Goal: Task Accomplishment & Management: Use online tool/utility

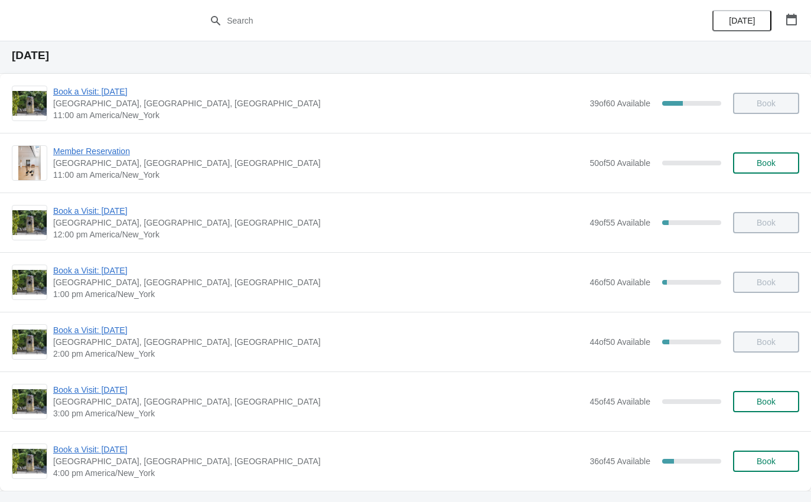
scroll to position [153, 0]
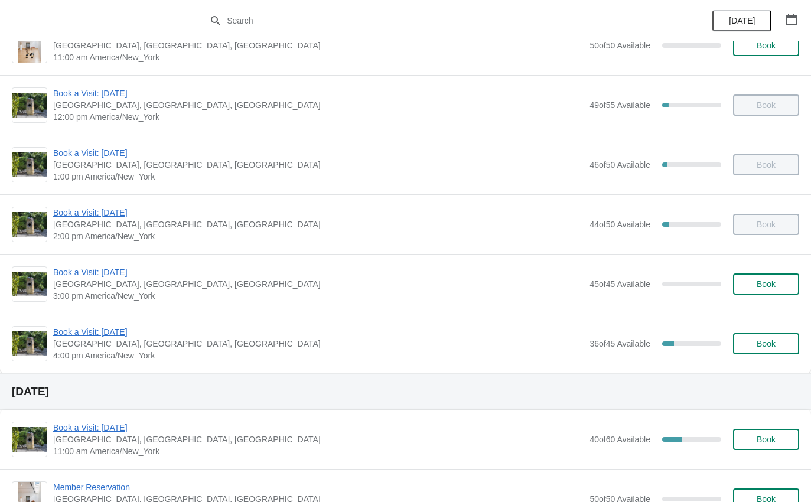
click at [114, 337] on span "Book a Visit: [DATE]" at bounding box center [318, 332] width 530 height 12
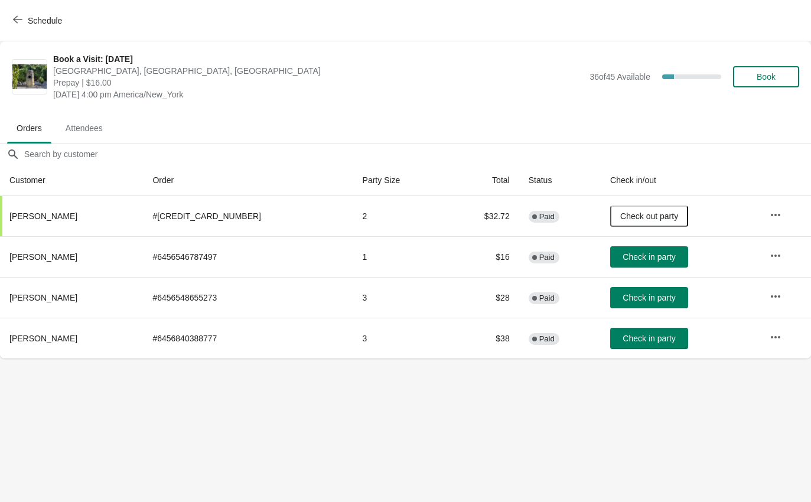
click at [634, 302] on span "Check in party" at bounding box center [648, 297] width 53 height 9
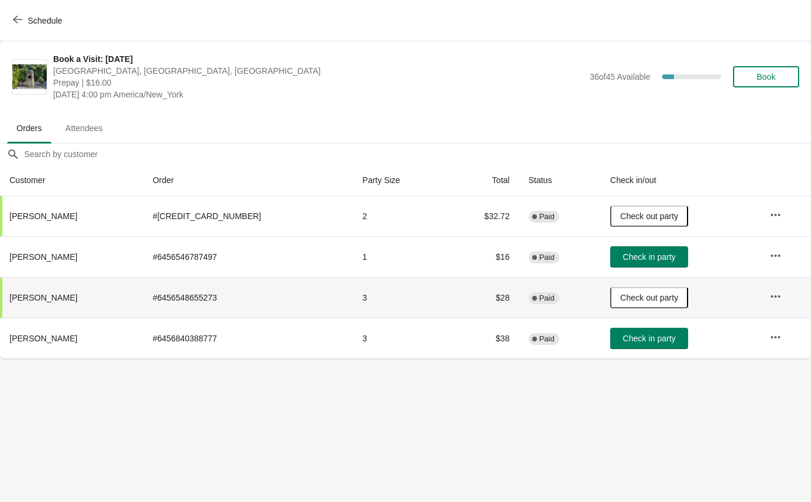
click at [22, 18] on icon "button" at bounding box center [17, 19] width 9 height 9
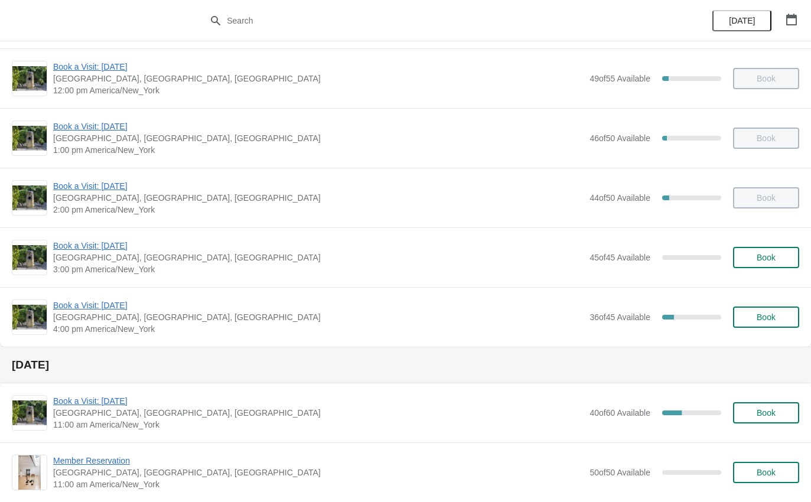
scroll to position [180, 0]
click at [100, 302] on span "Book a Visit: [DATE]" at bounding box center [318, 305] width 530 height 12
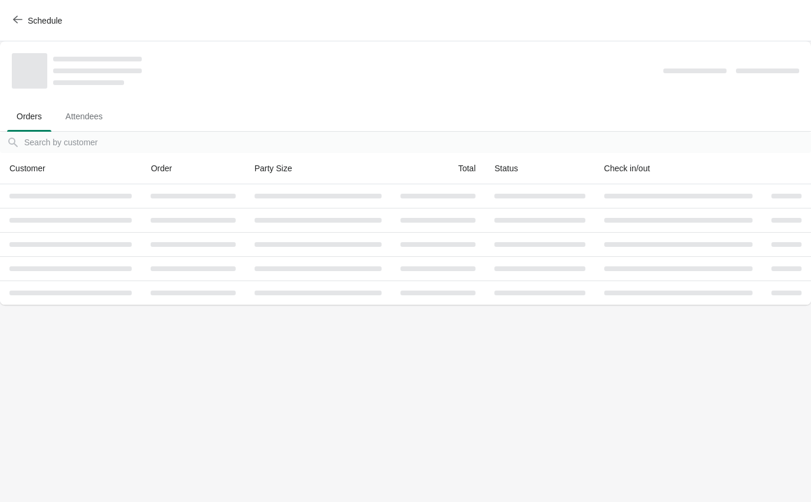
scroll to position [0, 0]
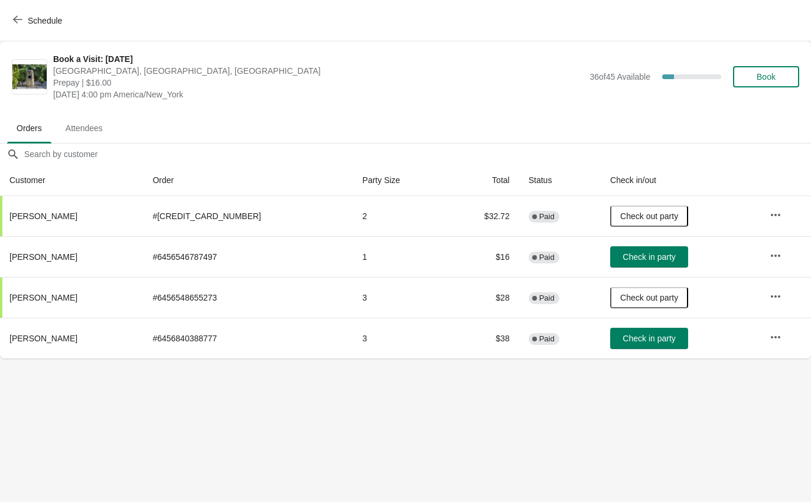
click at [623, 261] on span "Check in party" at bounding box center [648, 256] width 53 height 9
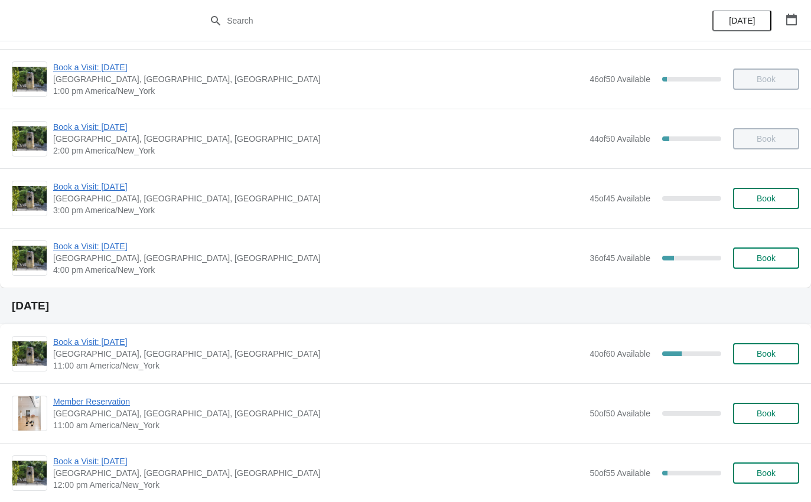
scroll to position [221, 0]
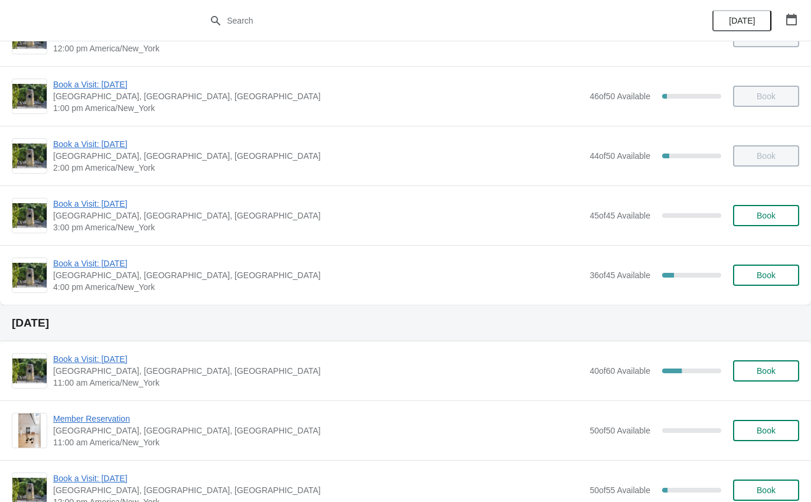
click at [110, 267] on span "Book a Visit: [DATE]" at bounding box center [318, 263] width 530 height 12
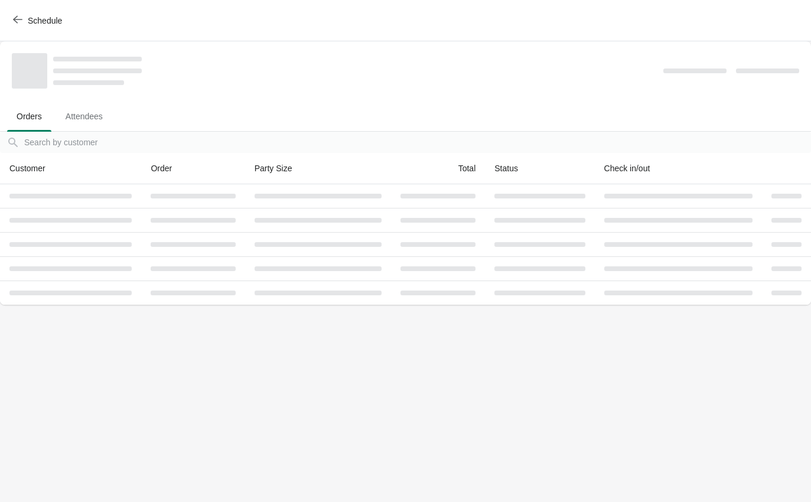
scroll to position [0, 0]
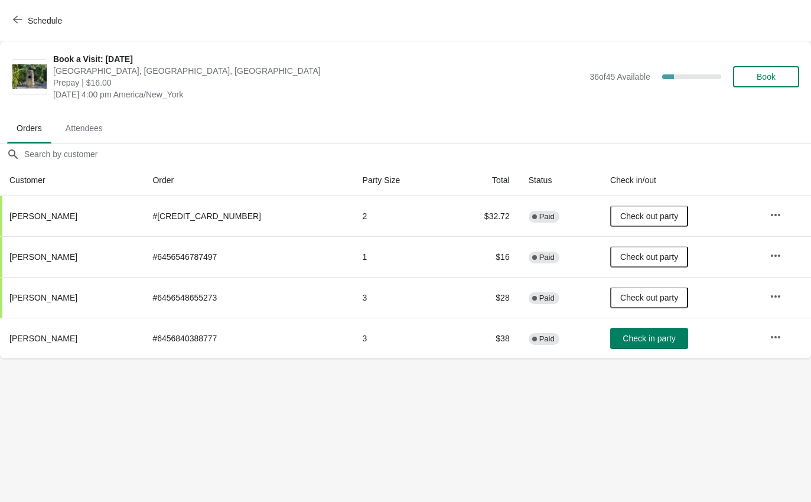
click at [635, 346] on button "Check in party" at bounding box center [649, 338] width 78 height 21
